Goal: Information Seeking & Learning: Learn about a topic

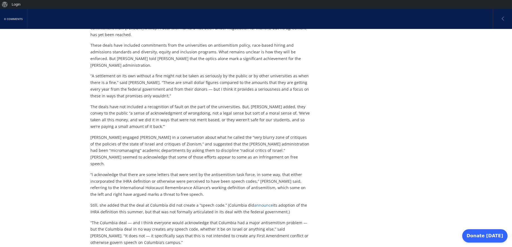
scroll to position [195, 0]
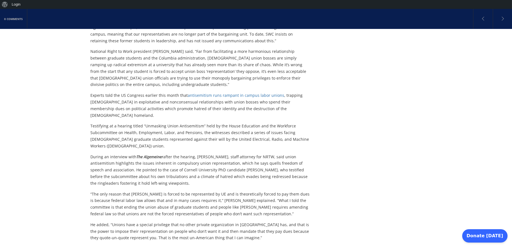
scroll to position [306, 0]
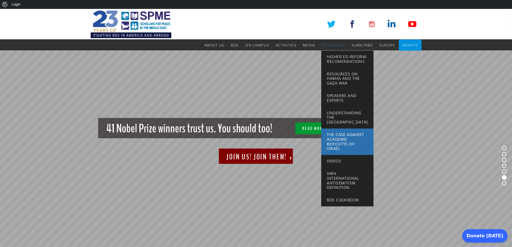
click at [342, 137] on span "The Case Against Academic Boycotts of Israel" at bounding box center [345, 141] width 37 height 19
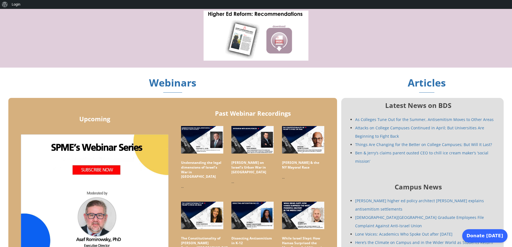
scroll to position [278, 0]
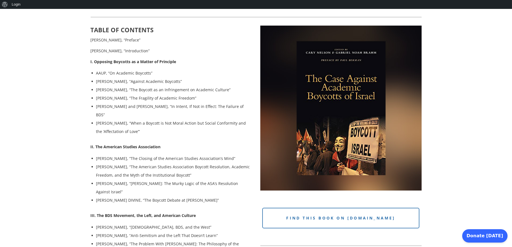
scroll to position [223, 0]
